Goal: Information Seeking & Learning: Learn about a topic

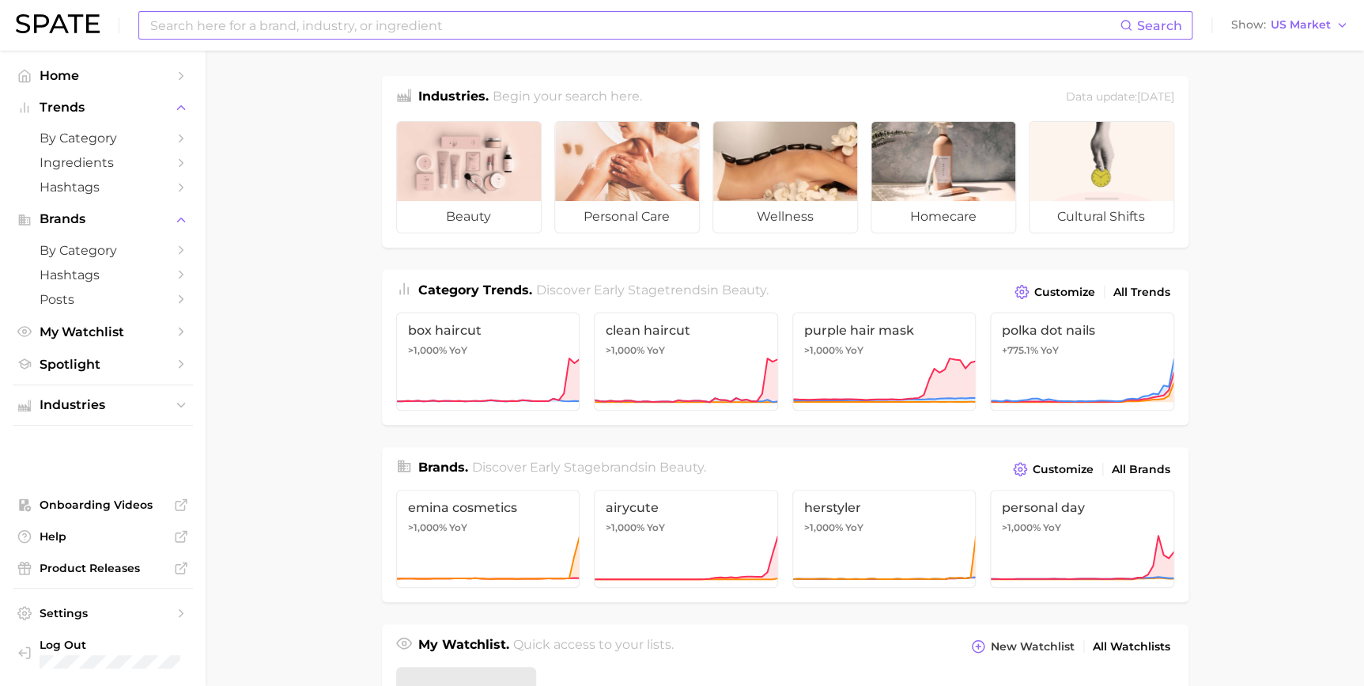
click at [735, 29] on input at bounding box center [634, 25] width 971 height 27
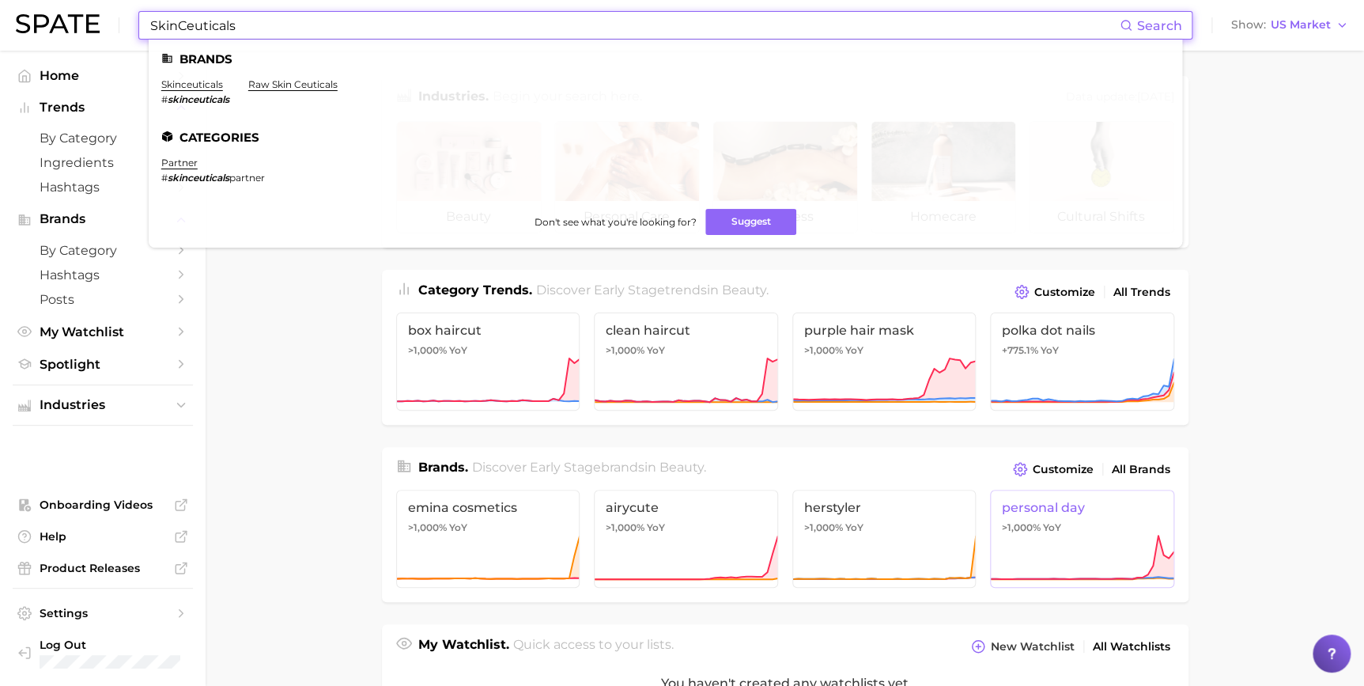
type input "SkinCeuticals"
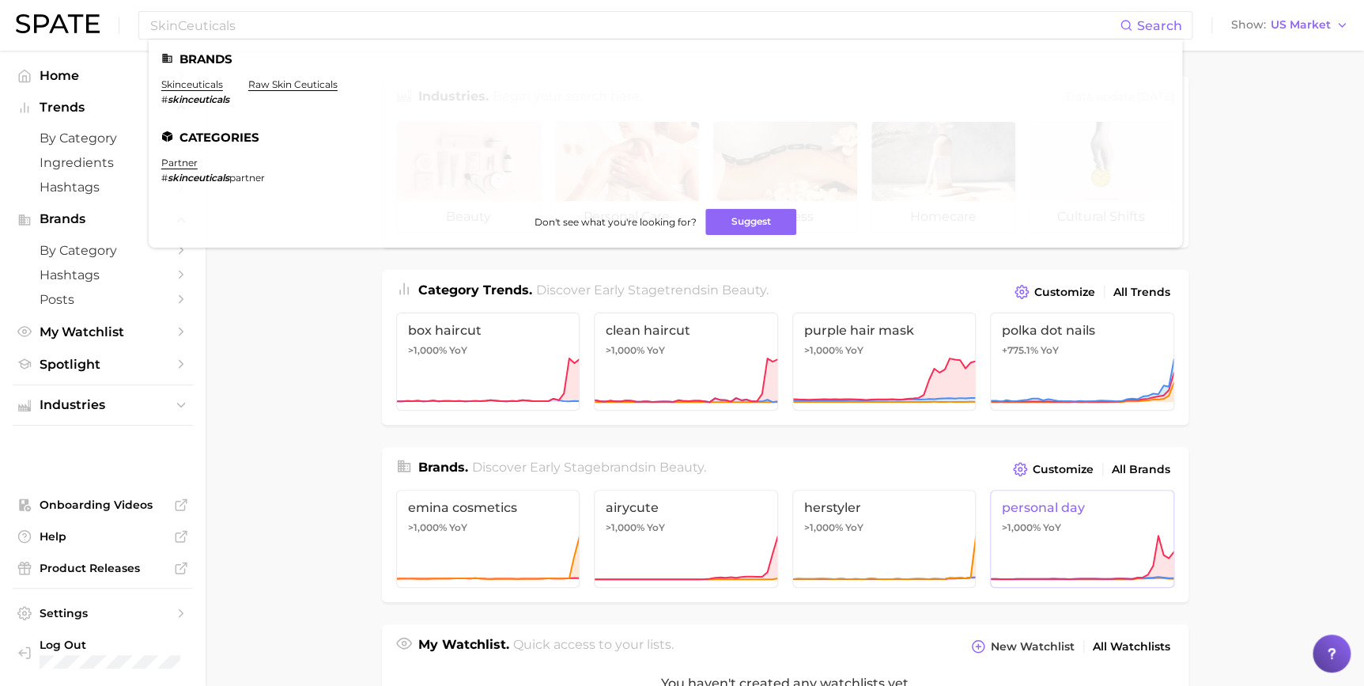
click at [1060, 543] on icon at bounding box center [1082, 557] width 184 height 47
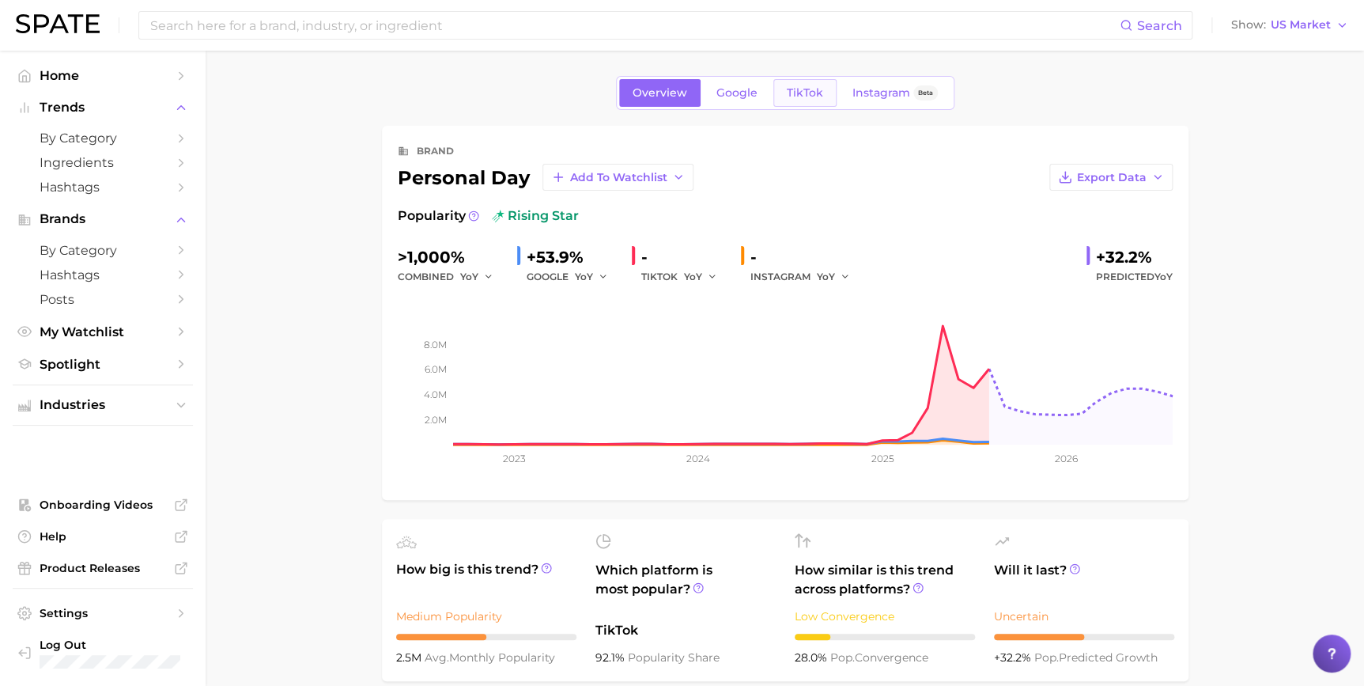
click at [803, 94] on span "TikTok" at bounding box center [805, 92] width 36 height 13
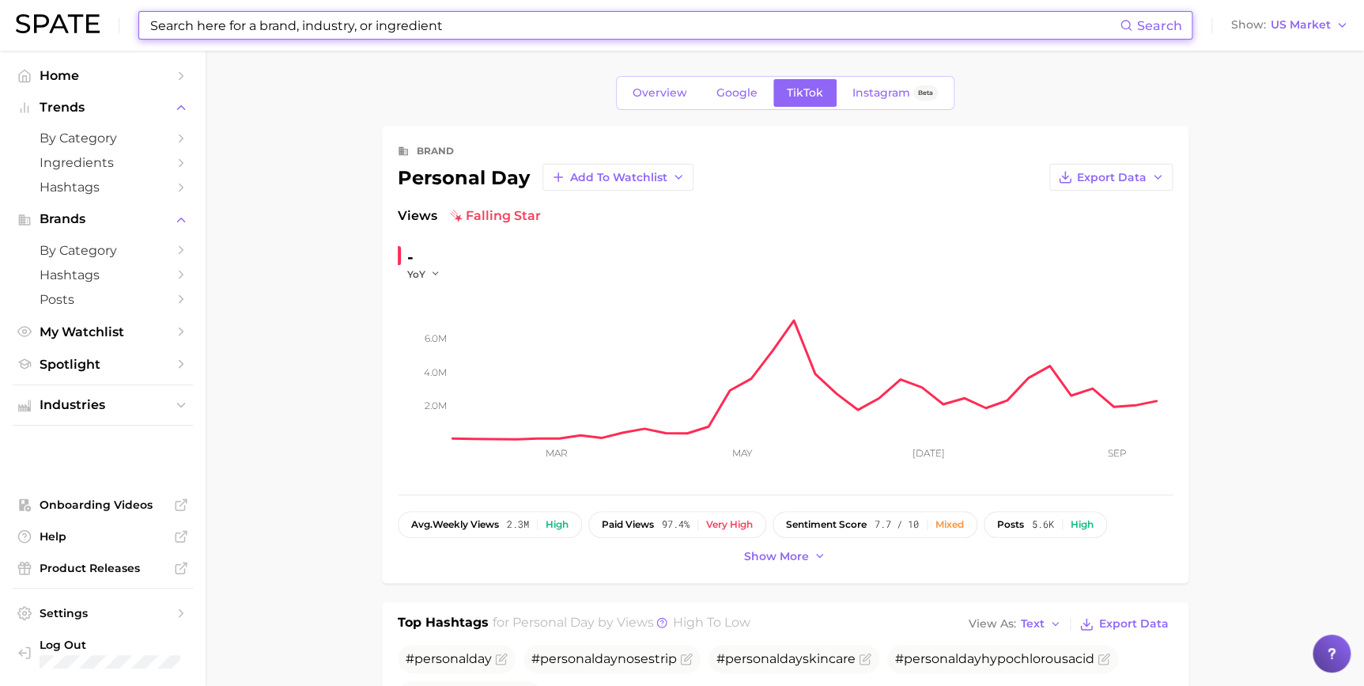
click at [526, 23] on input at bounding box center [634, 25] width 971 height 27
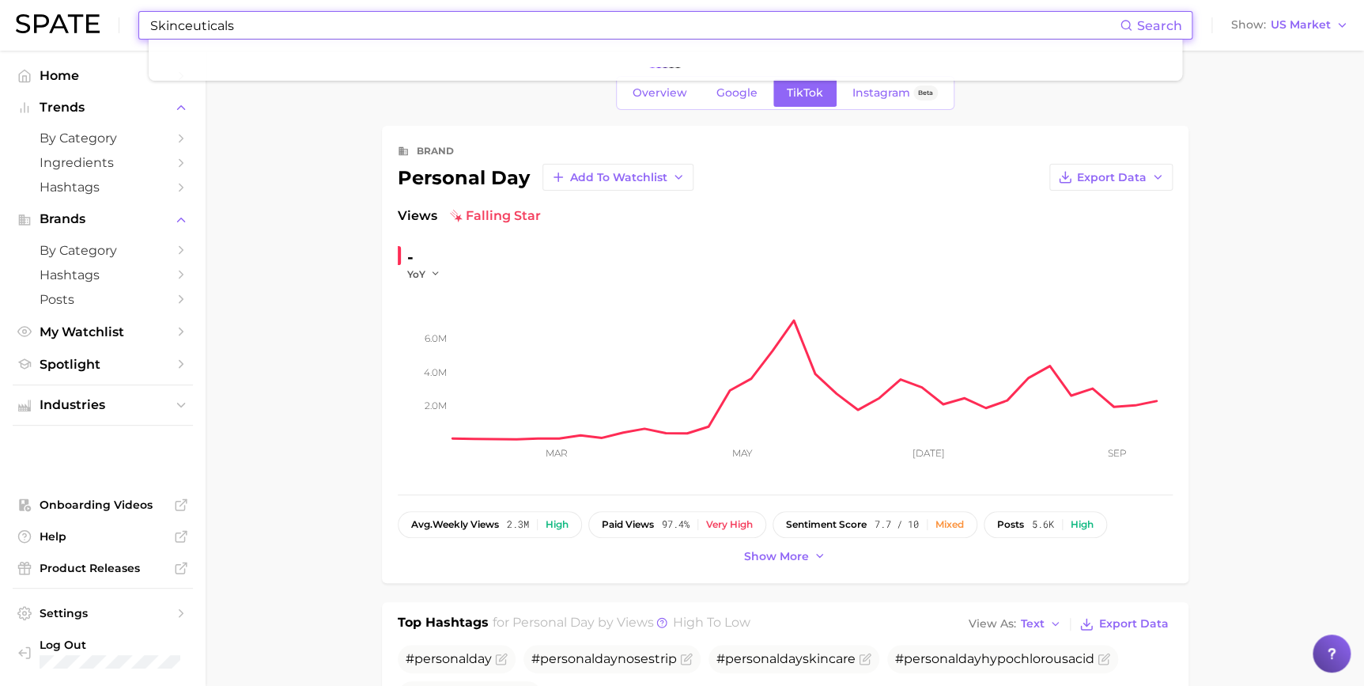
type input "Skinceuticals"
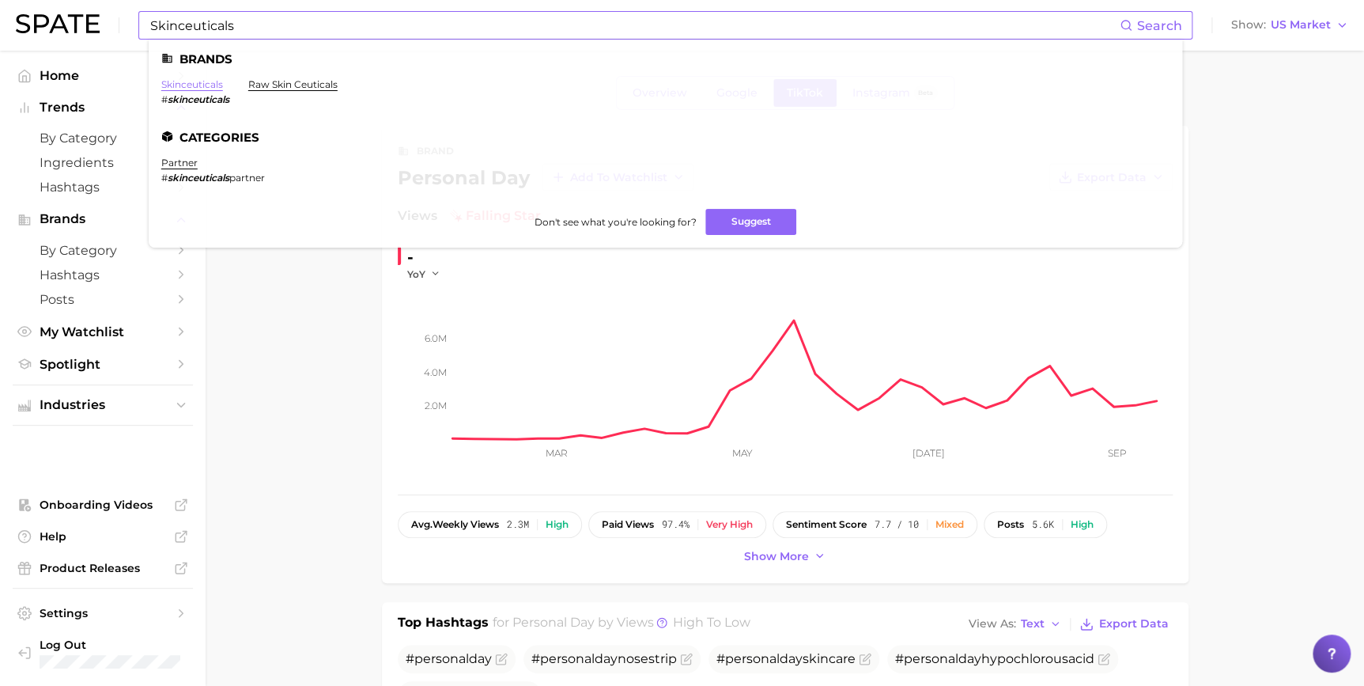
click at [183, 86] on link "skinceuticals" at bounding box center [192, 84] width 62 height 12
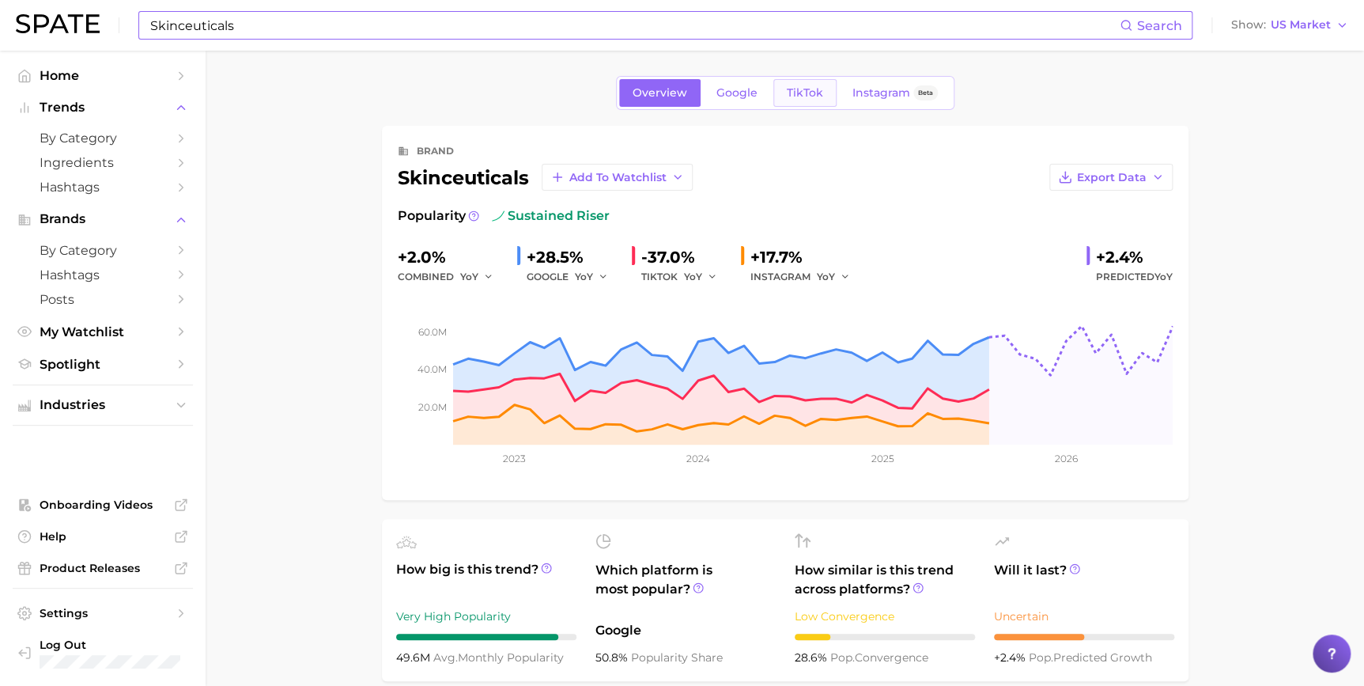
click at [793, 91] on span "TikTok" at bounding box center [805, 92] width 36 height 13
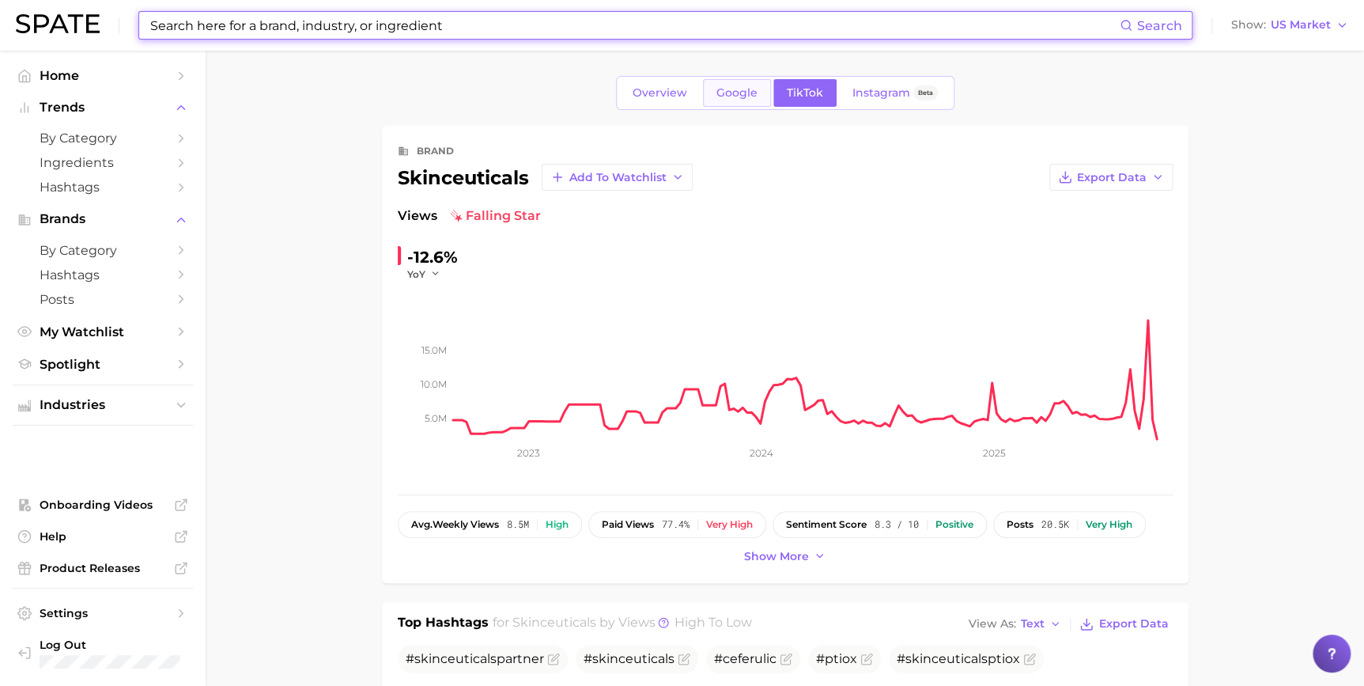
click at [734, 96] on span "Google" at bounding box center [737, 92] width 41 height 13
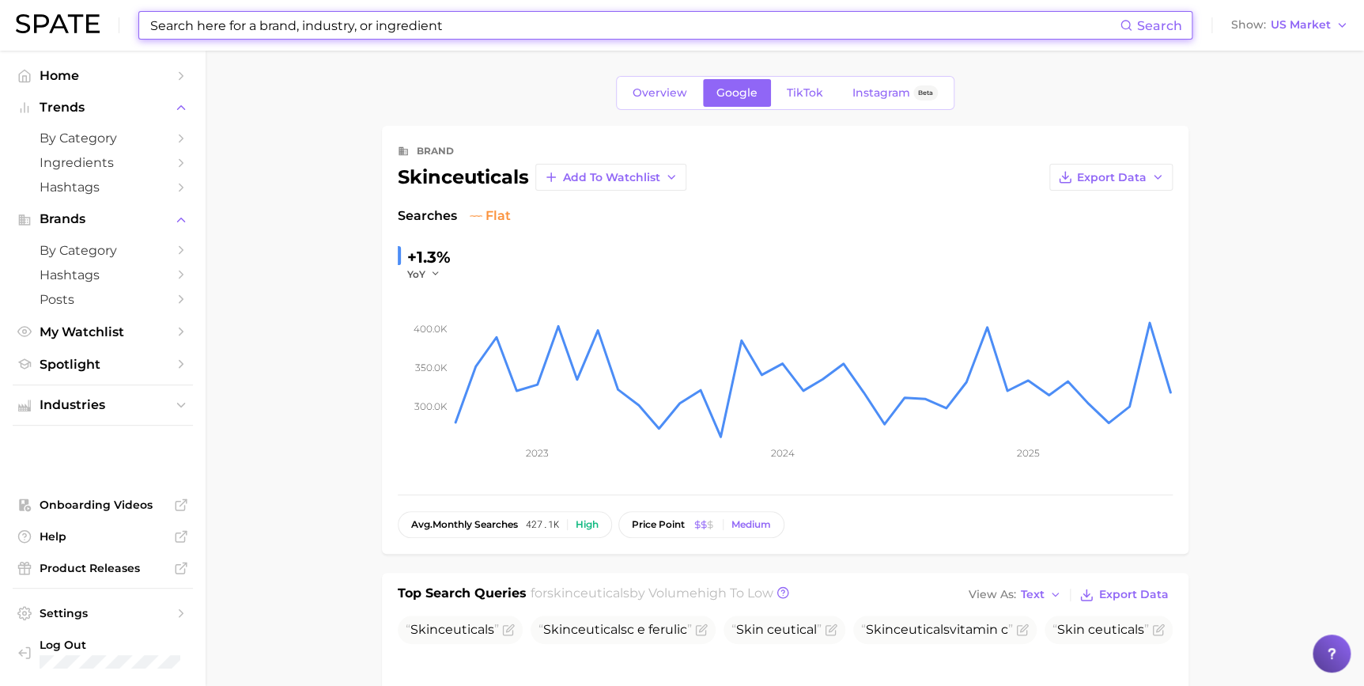
click at [740, 28] on input at bounding box center [634, 25] width 971 height 27
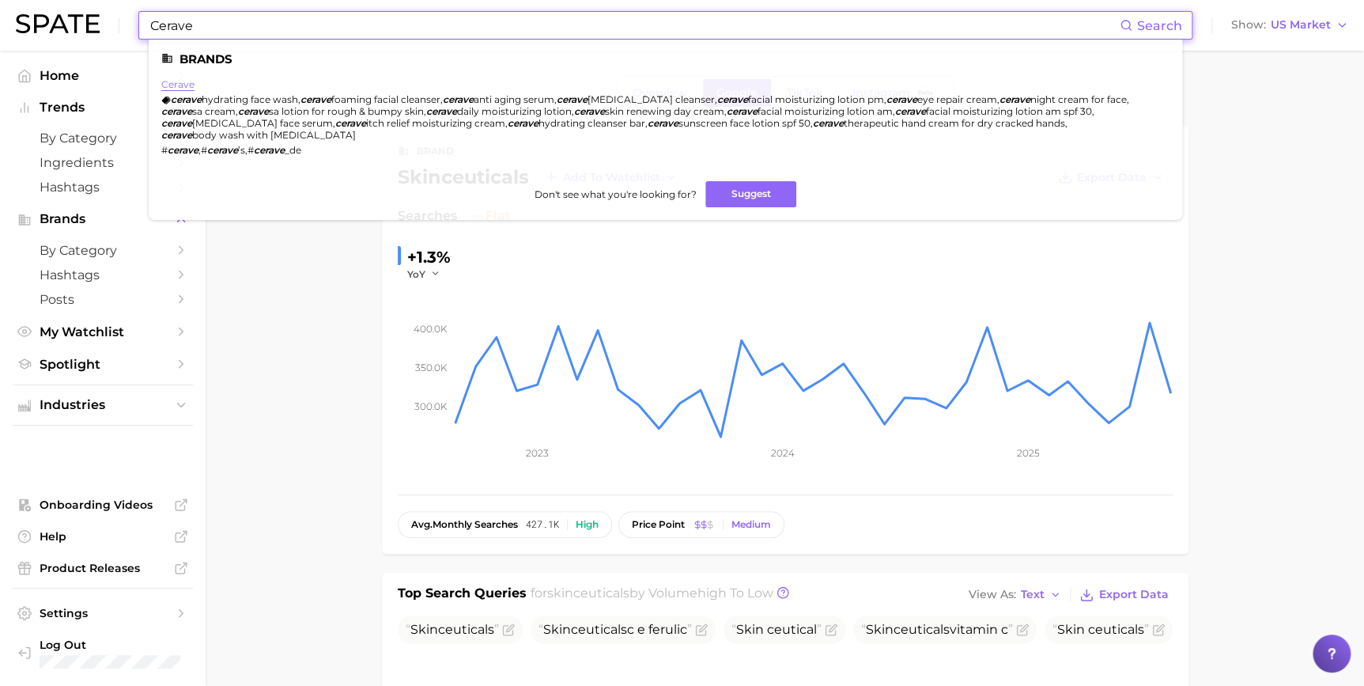
type input "Cerave"
click at [187, 86] on link "cerave" at bounding box center [177, 84] width 33 height 12
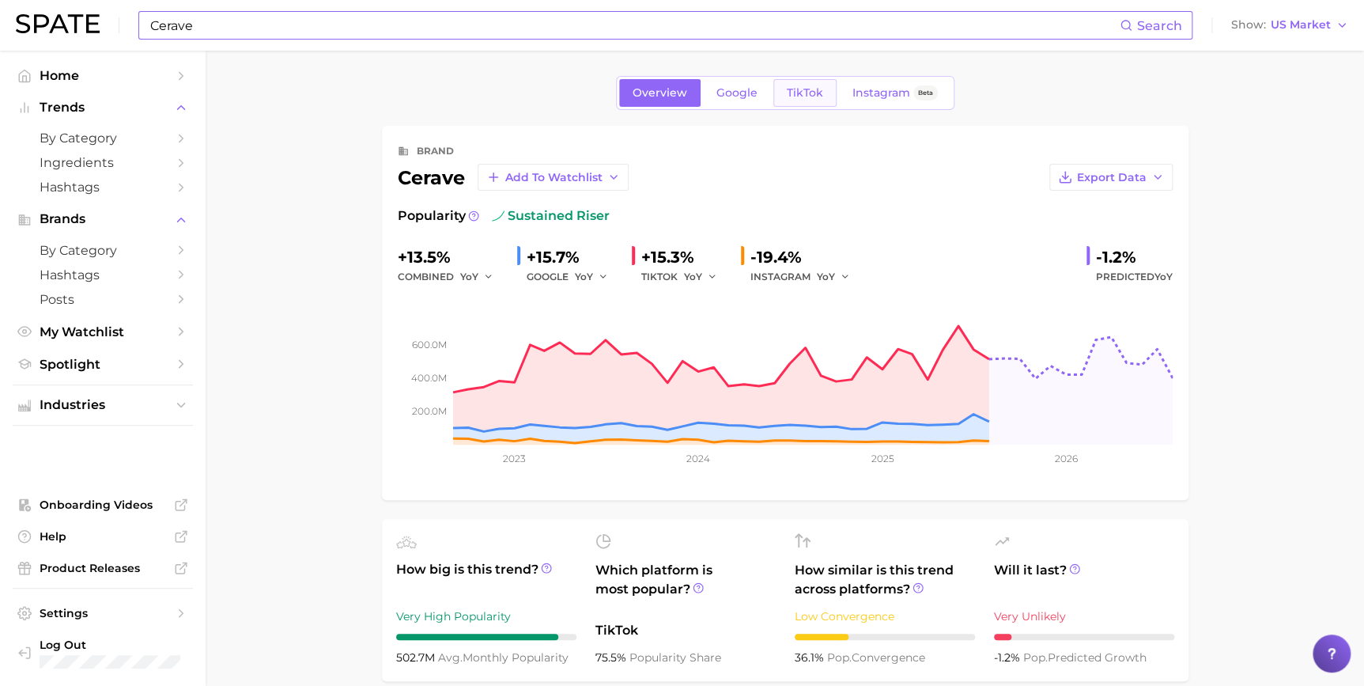
click at [802, 95] on span "TikTok" at bounding box center [805, 92] width 36 height 13
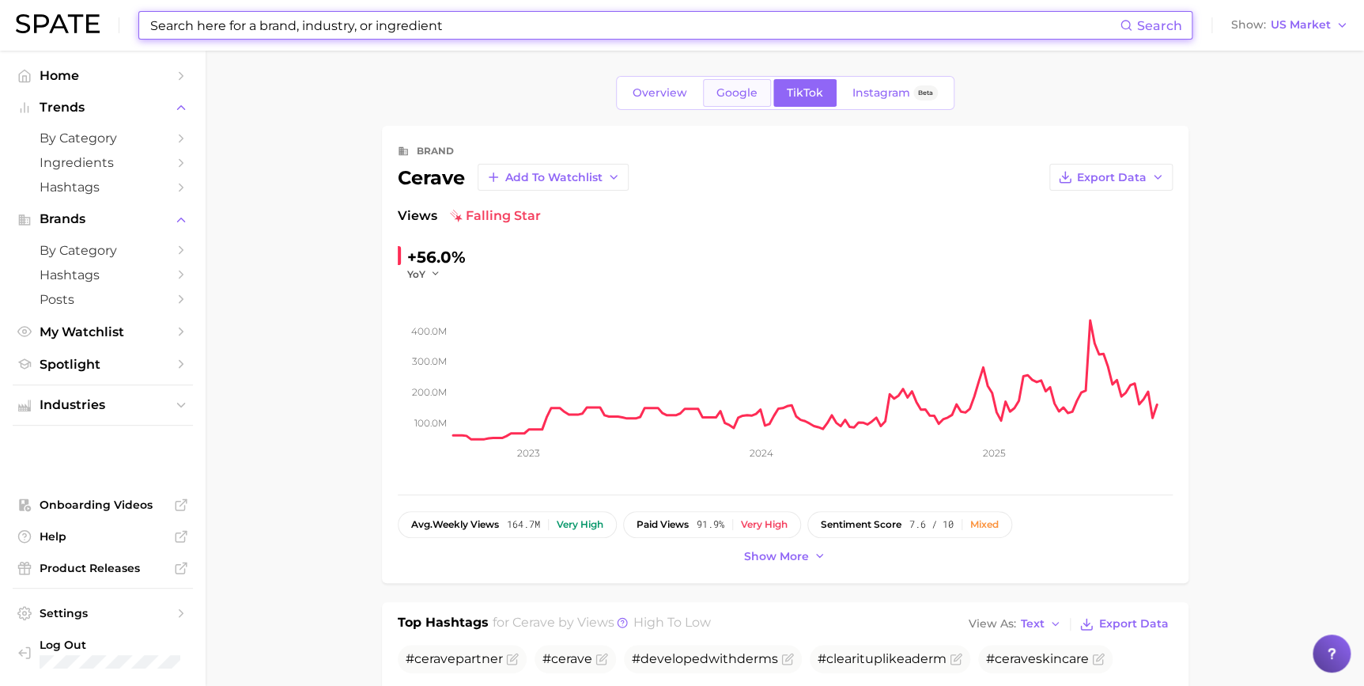
click at [758, 99] on link "Google" at bounding box center [737, 93] width 68 height 28
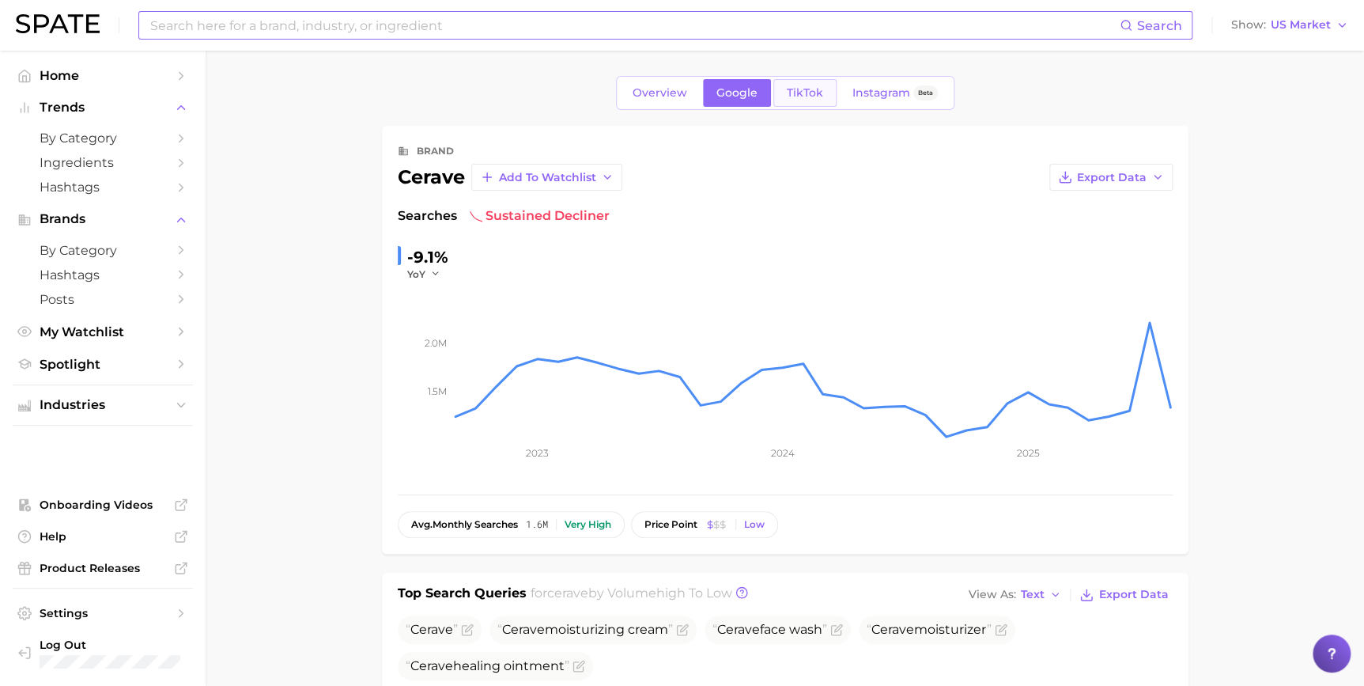
click at [824, 83] on link "TikTok" at bounding box center [804, 93] width 63 height 28
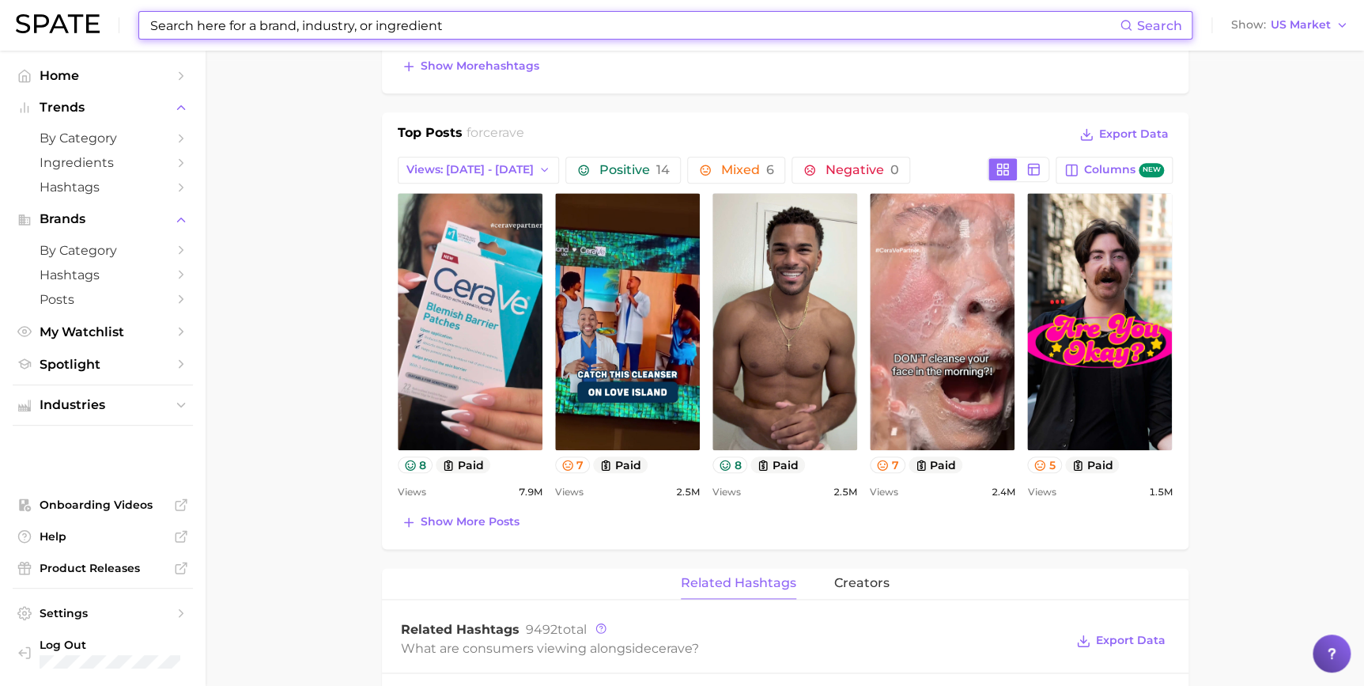
scroll to position [609, 0]
